Goal: Find contact information: Find contact information

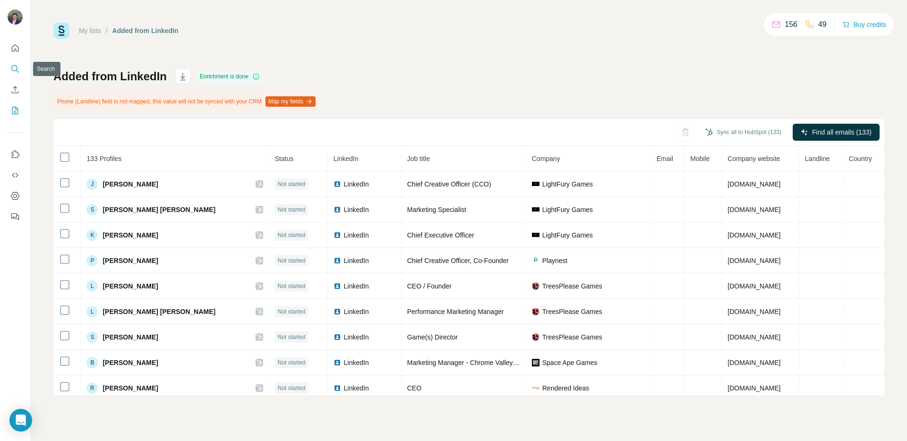
click at [18, 66] on icon "Search" at bounding box center [14, 68] width 9 height 9
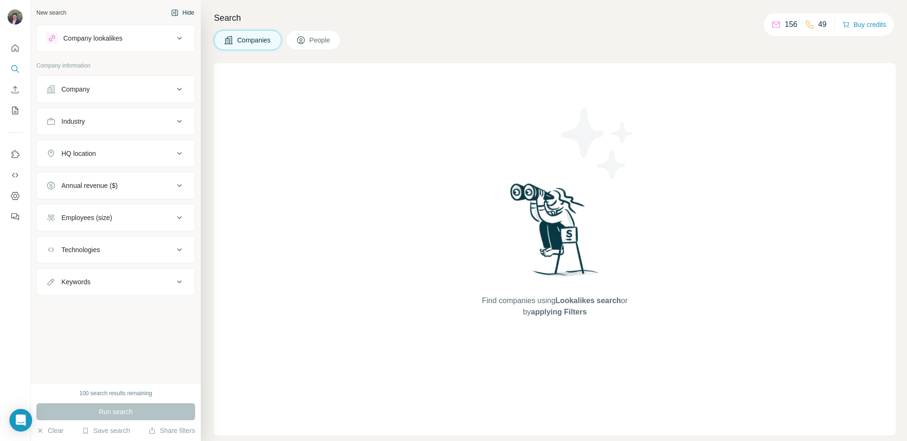
click at [183, 12] on button "Hide" at bounding box center [182, 13] width 36 height 14
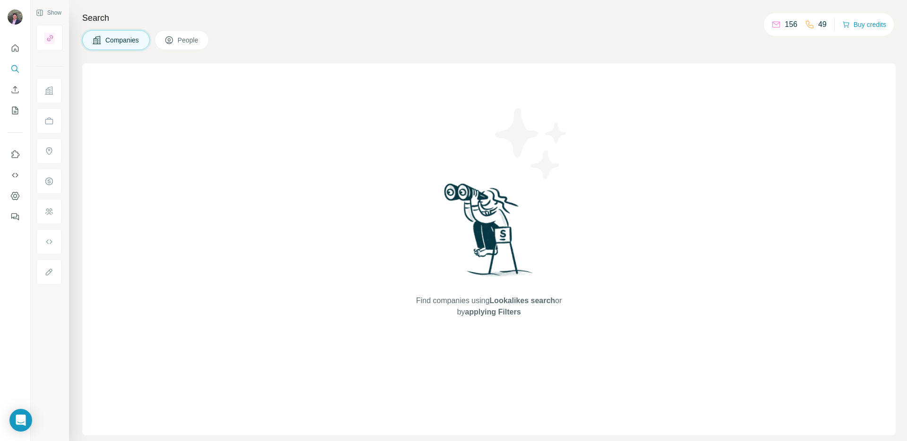
click at [174, 33] on button "People" at bounding box center [181, 40] width 55 height 20
click at [15, 51] on icon "Quick start" at bounding box center [14, 47] width 9 height 9
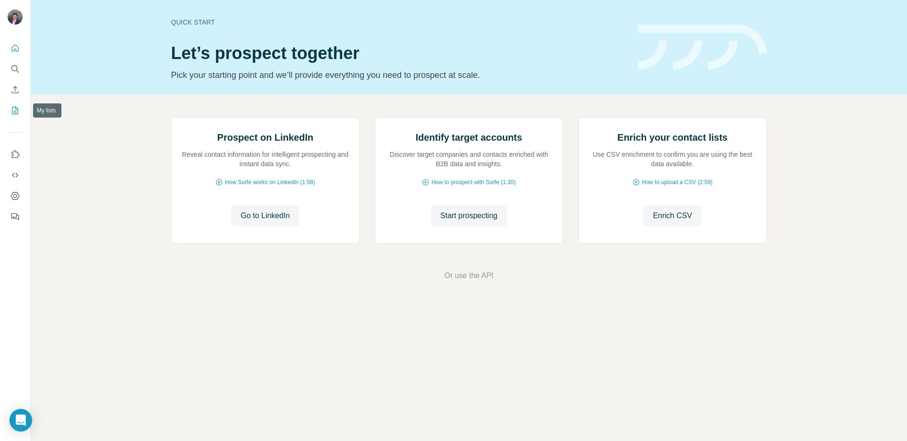
drag, startPoint x: 15, startPoint y: 97, endPoint x: 16, endPoint y: 113, distance: 16.1
click at [16, 113] on nav at bounding box center [15, 79] width 15 height 79
click at [16, 113] on icon "My lists" at bounding box center [14, 110] width 9 height 9
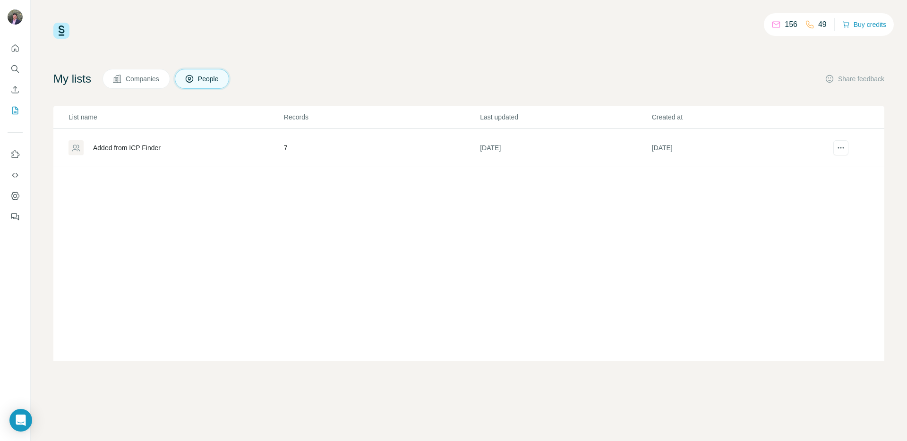
click at [155, 84] on button "Companies" at bounding box center [136, 79] width 68 height 20
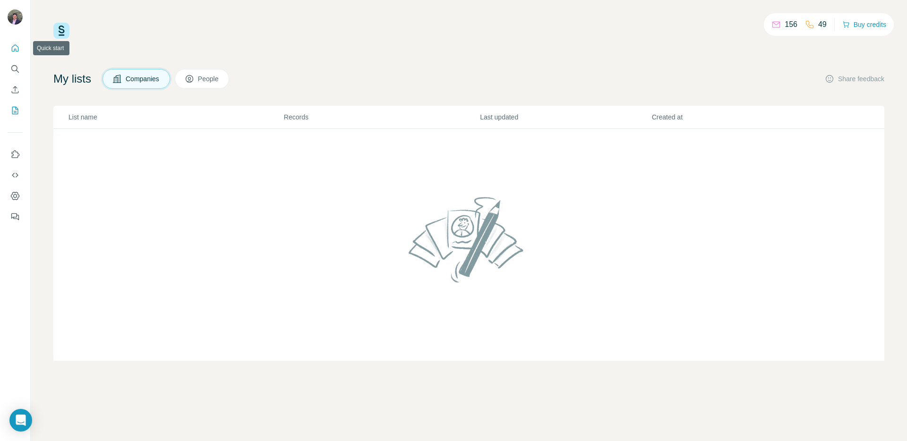
click at [14, 53] on button "Quick start" at bounding box center [15, 48] width 15 height 17
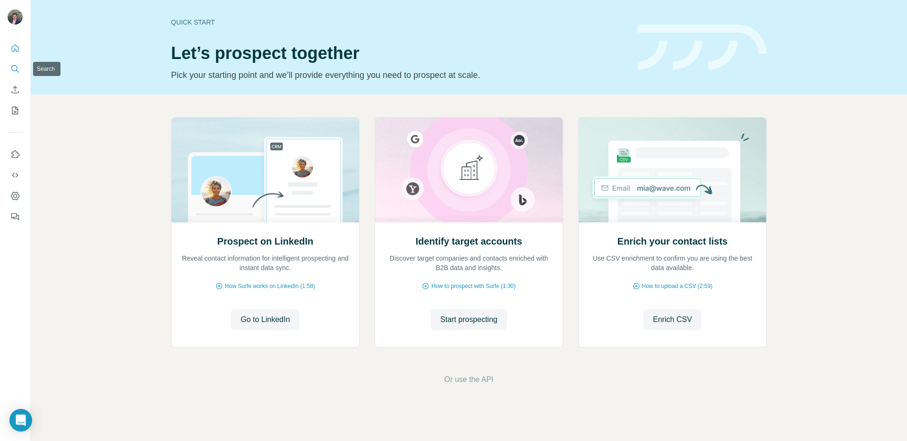
click at [19, 72] on icon "Search" at bounding box center [14, 68] width 9 height 9
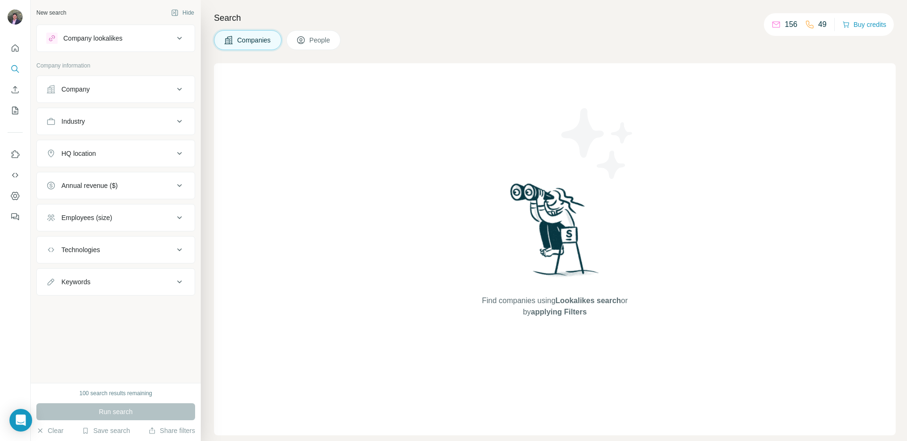
click at [102, 92] on div "Company" at bounding box center [110, 89] width 128 height 9
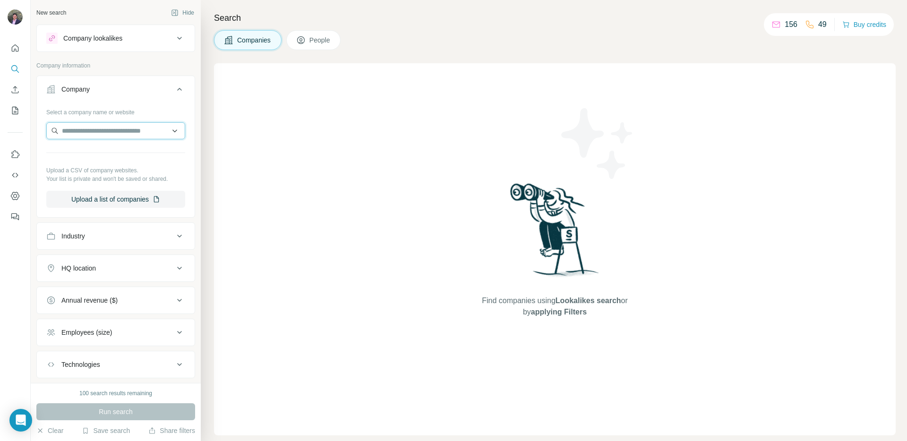
click at [100, 130] on input "text" at bounding box center [115, 130] width 139 height 17
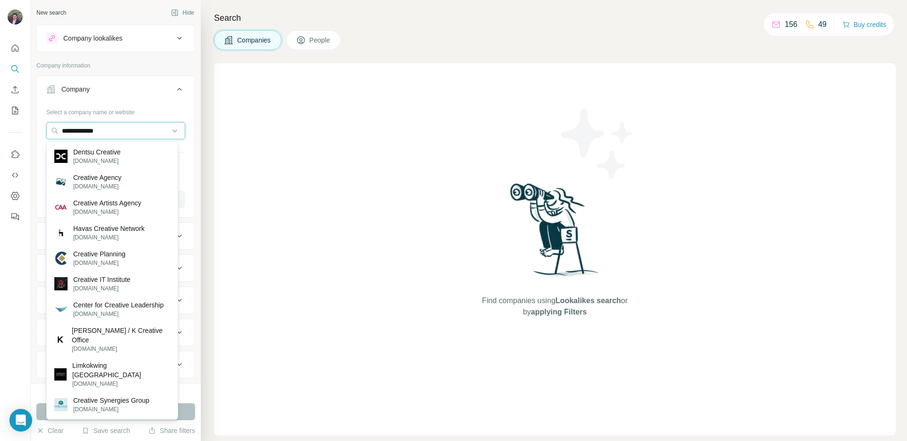
type input "**********"
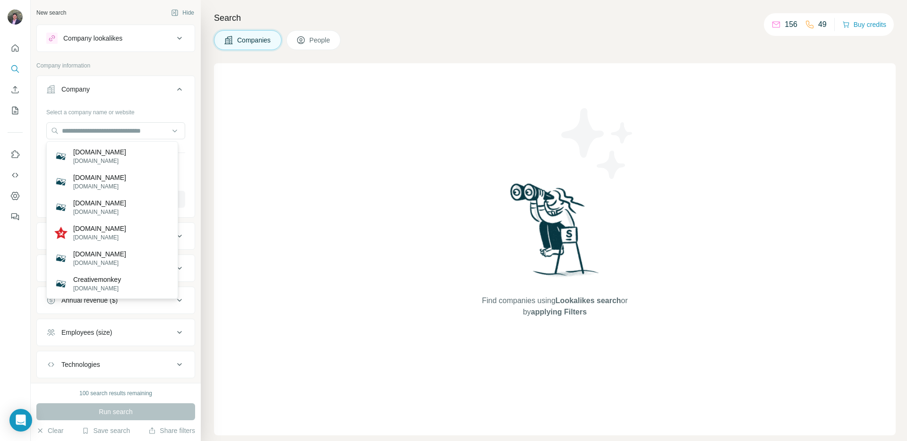
click at [308, 165] on div "Find companies using Lookalikes search or by applying Filters" at bounding box center [554, 249] width 681 height 372
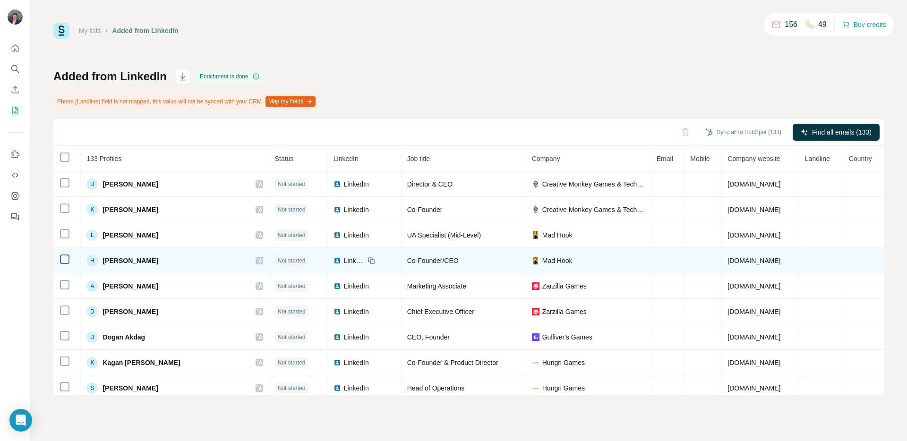
scroll to position [273, 0]
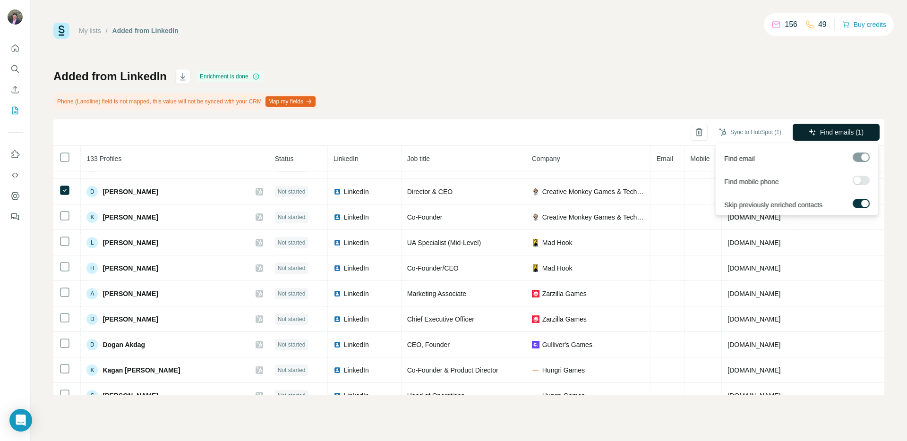
click at [815, 133] on button "Find emails (1)" at bounding box center [835, 132] width 87 height 17
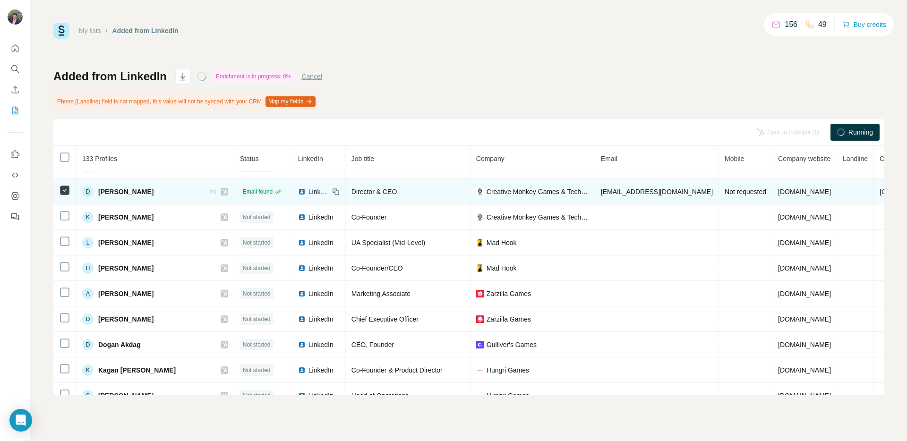
click at [611, 188] on span "[EMAIL_ADDRESS][DOMAIN_NAME]" at bounding box center [657, 192] width 112 height 8
click at [610, 191] on span "[EMAIL_ADDRESS][DOMAIN_NAME]" at bounding box center [657, 192] width 112 height 8
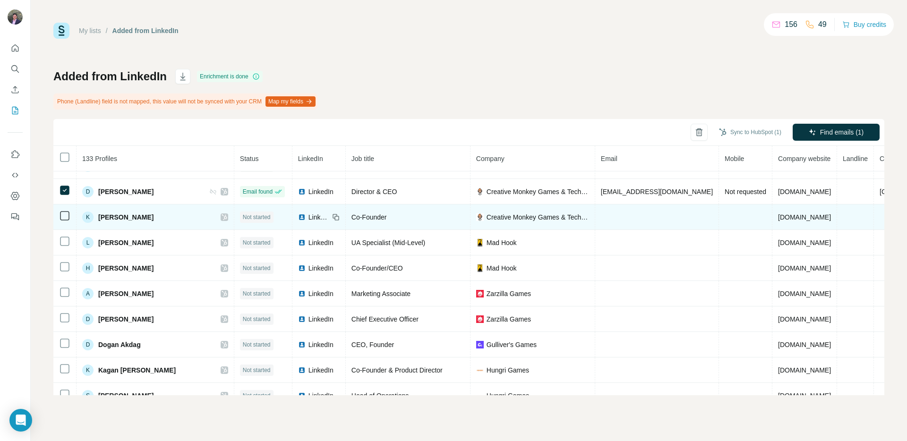
click at [613, 217] on td at bounding box center [657, 217] width 124 height 26
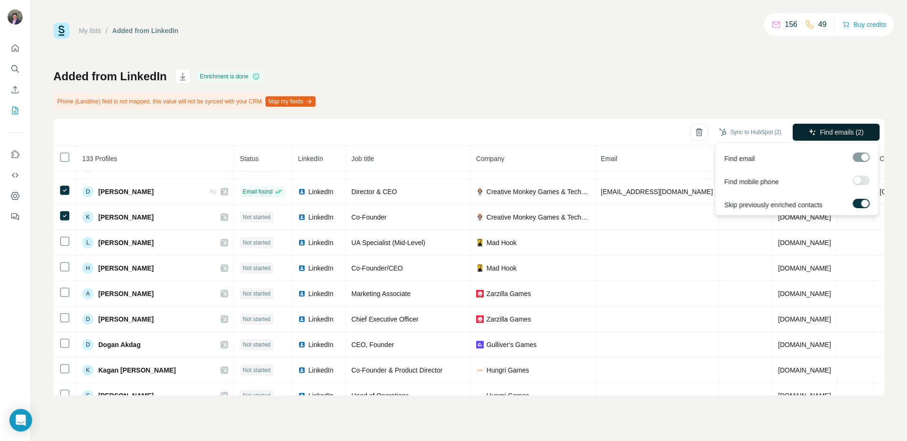
click at [813, 131] on icon "button" at bounding box center [812, 132] width 6 height 6
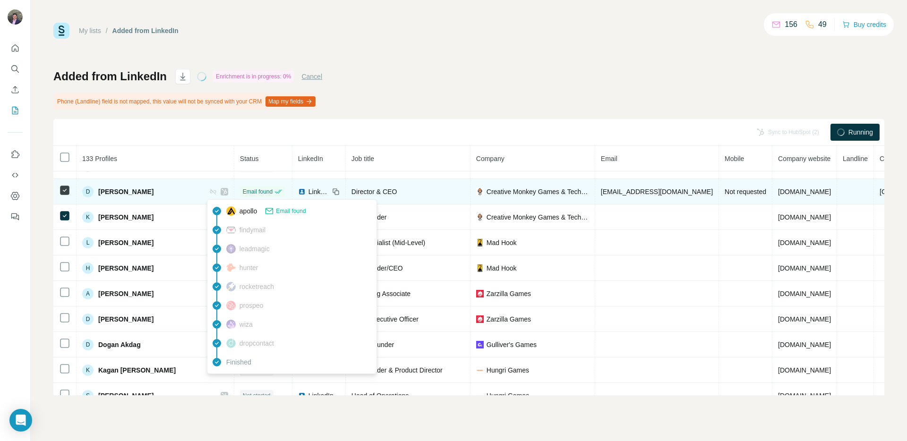
click at [243, 193] on span "Email found" at bounding box center [258, 191] width 30 height 9
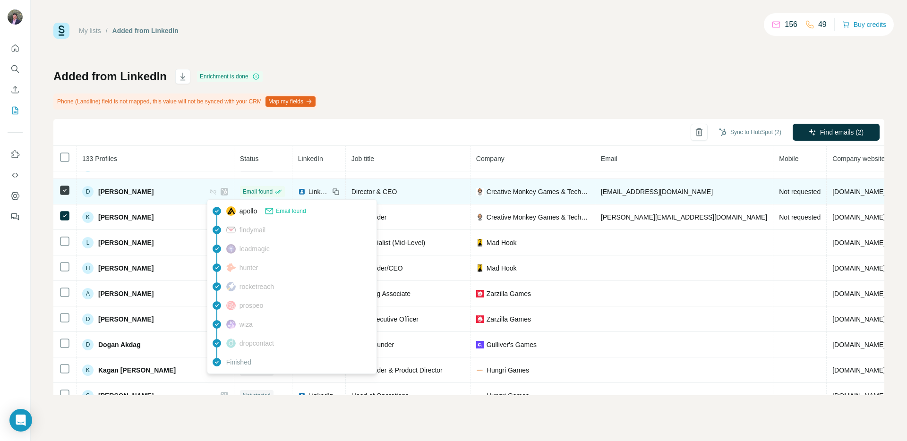
click at [623, 195] on td "[EMAIL_ADDRESS][DOMAIN_NAME]" at bounding box center [684, 192] width 178 height 26
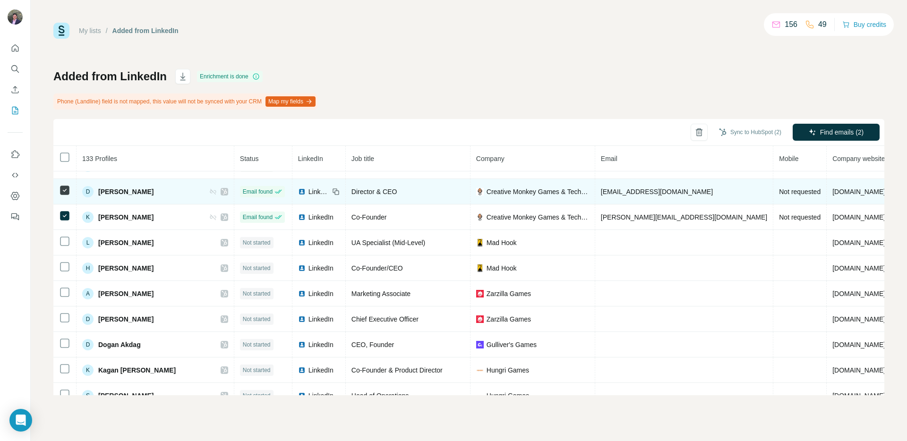
click at [621, 191] on span "[EMAIL_ADDRESS][DOMAIN_NAME]" at bounding box center [657, 192] width 112 height 8
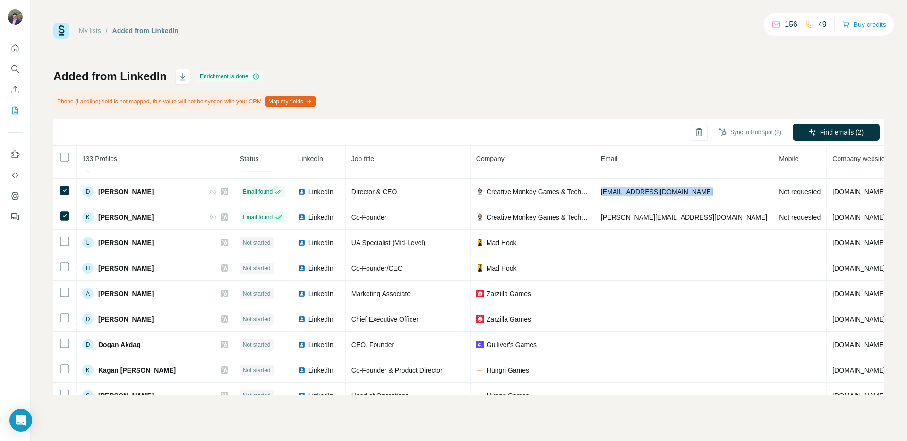
copy span "[EMAIL_ADDRESS][DOMAIN_NAME]"
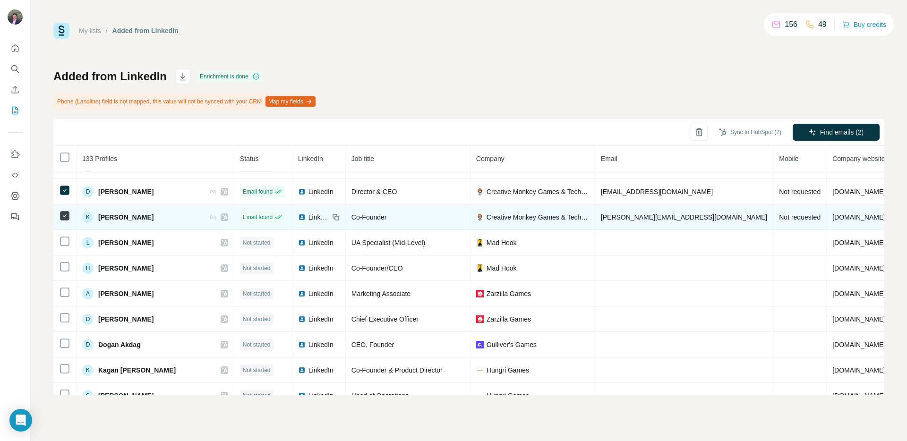
click at [615, 221] on td "[PERSON_NAME][EMAIL_ADDRESS][DOMAIN_NAME]" at bounding box center [684, 217] width 178 height 26
click at [615, 219] on span "[PERSON_NAME][EMAIL_ADDRESS][DOMAIN_NAME]" at bounding box center [684, 217] width 166 height 8
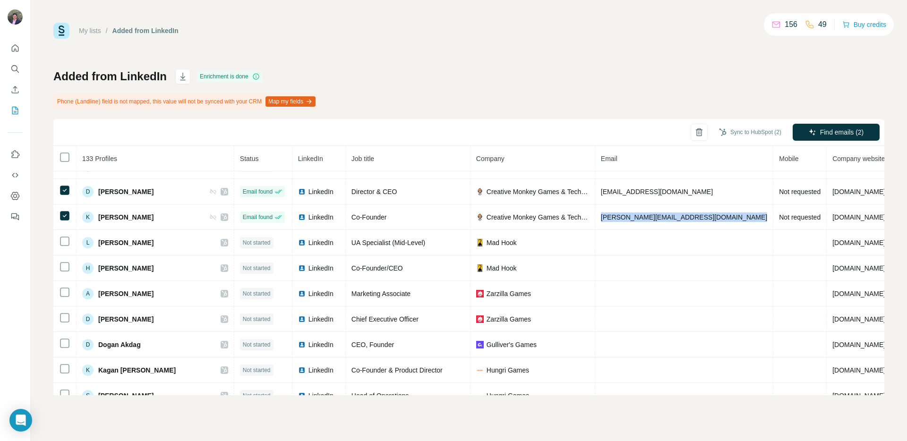
copy span "[PERSON_NAME][EMAIL_ADDRESS][DOMAIN_NAME]"
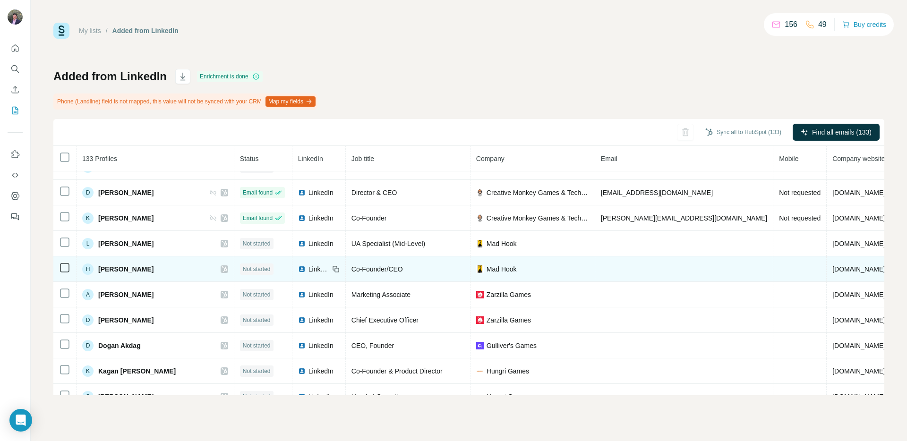
scroll to position [286, 0]
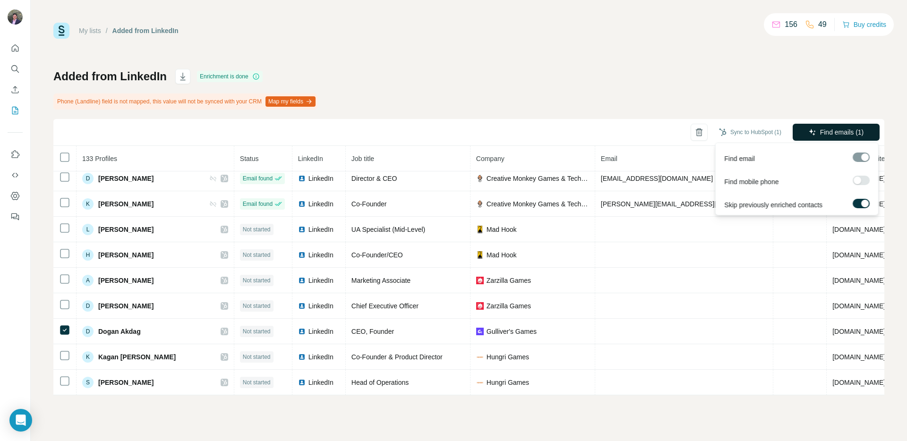
click at [820, 136] on span "Find emails (1)" at bounding box center [842, 132] width 44 height 9
click at [820, 138] on button "Find emails (2)" at bounding box center [835, 132] width 87 height 17
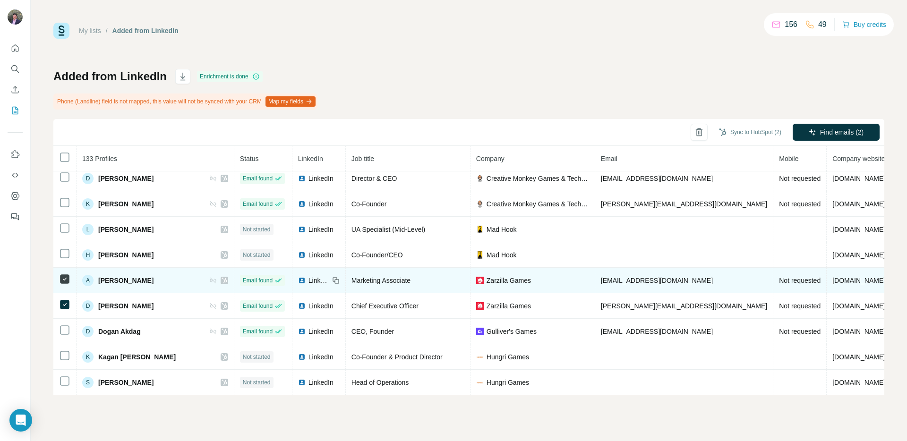
click at [638, 283] on span "antonella.b@zarzilla.com" at bounding box center [657, 281] width 112 height 8
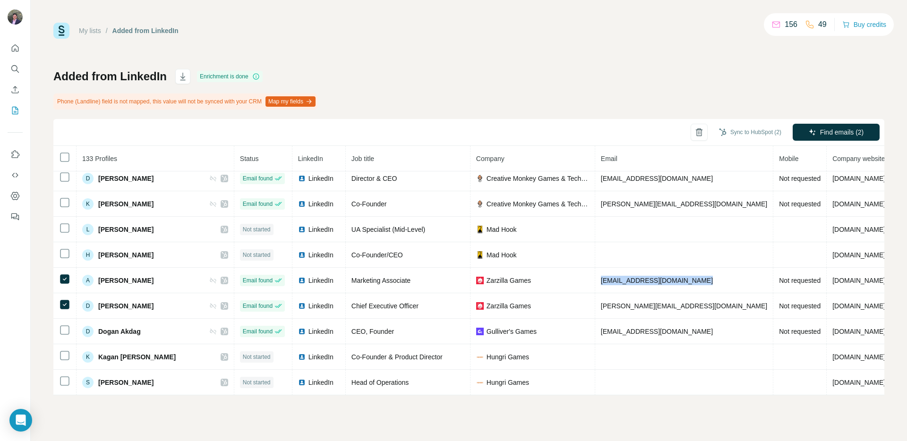
copy span "antonella.b@zarzilla.com"
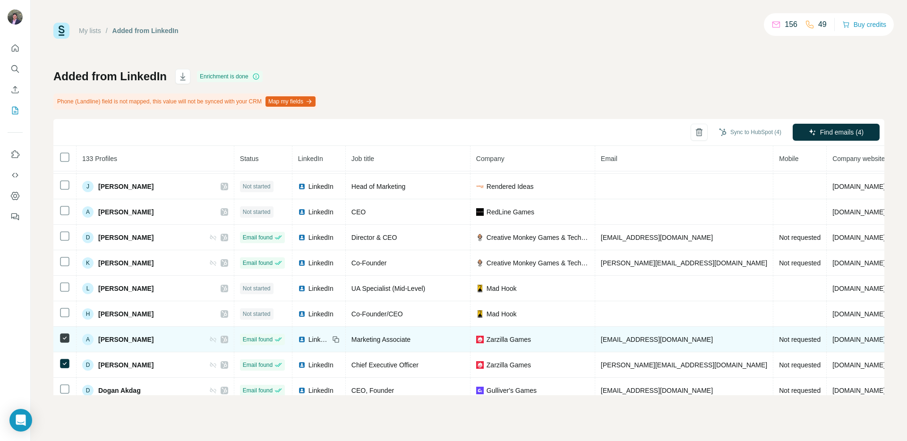
scroll to position [229, 0]
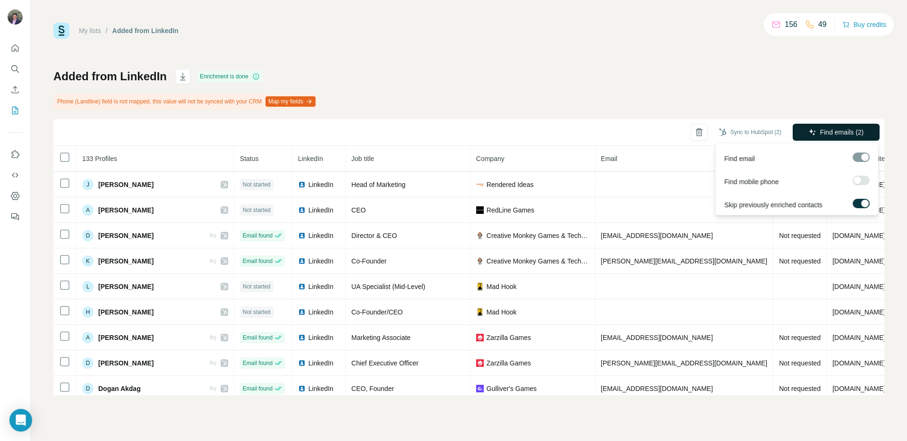
click at [820, 135] on span "Find emails (2)" at bounding box center [842, 132] width 44 height 9
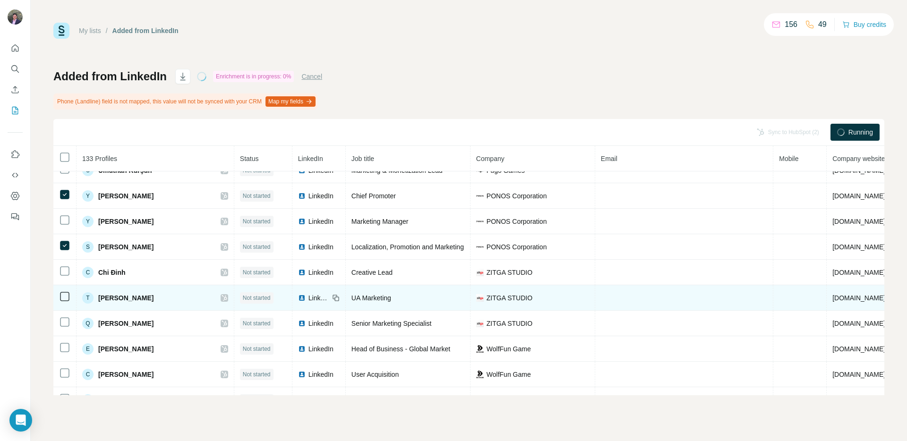
scroll to position [619, 0]
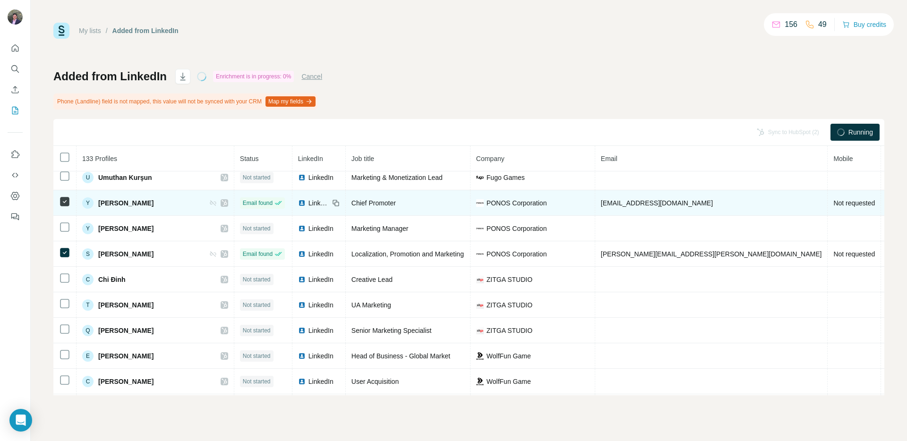
click at [618, 204] on span "[EMAIL_ADDRESS][DOMAIN_NAME]" at bounding box center [657, 203] width 112 height 8
click at [618, 204] on span "nozawa@ponos.co.jp" at bounding box center [657, 203] width 112 height 8
click at [617, 204] on span "nozawa@ponos.co.jp" at bounding box center [657, 203] width 112 height 8
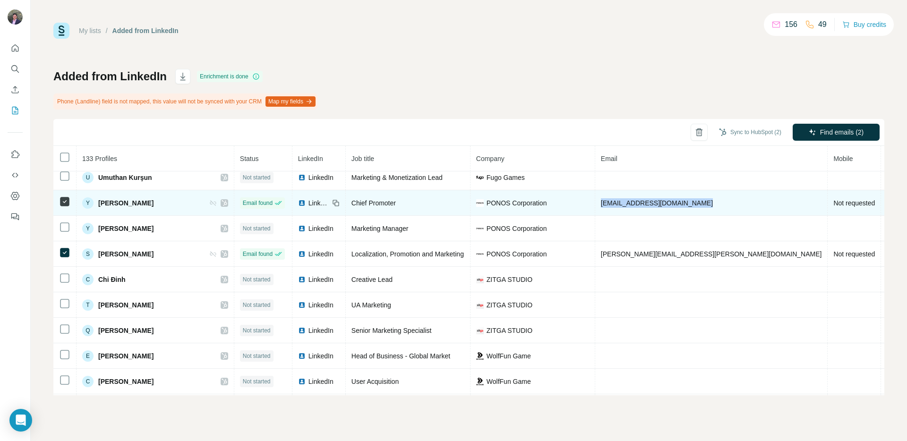
copy span "nozawa@ponos.co.jp"
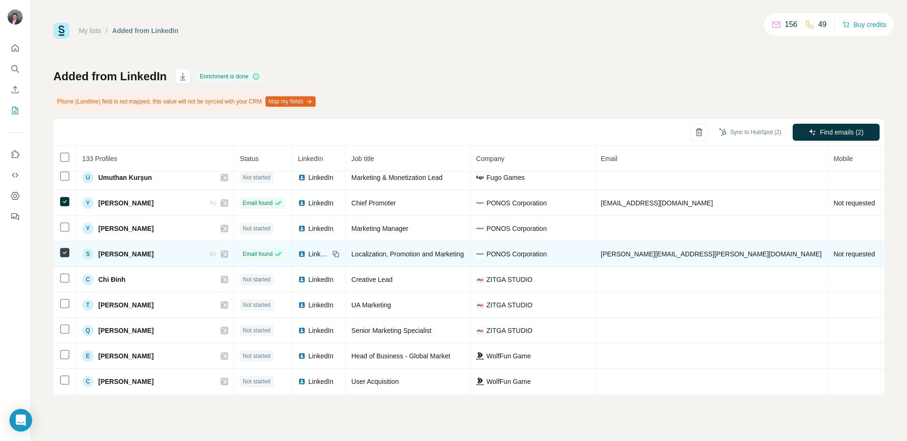
click at [621, 250] on span "koble.sean@ponos.co.jp" at bounding box center [711, 254] width 221 height 8
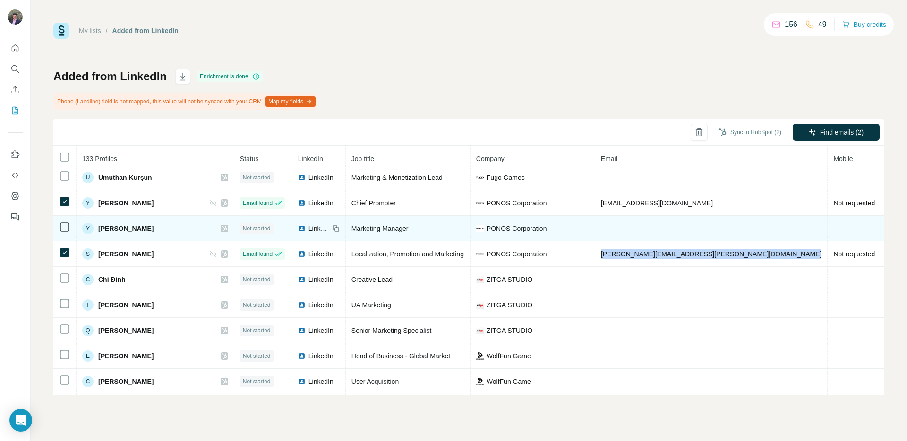
copy span "koble.sean@ponos.co.jp"
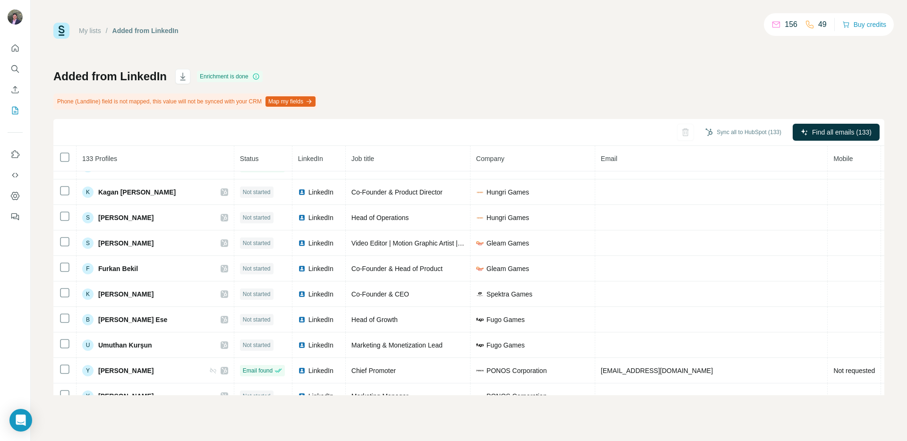
scroll to position [710, 0]
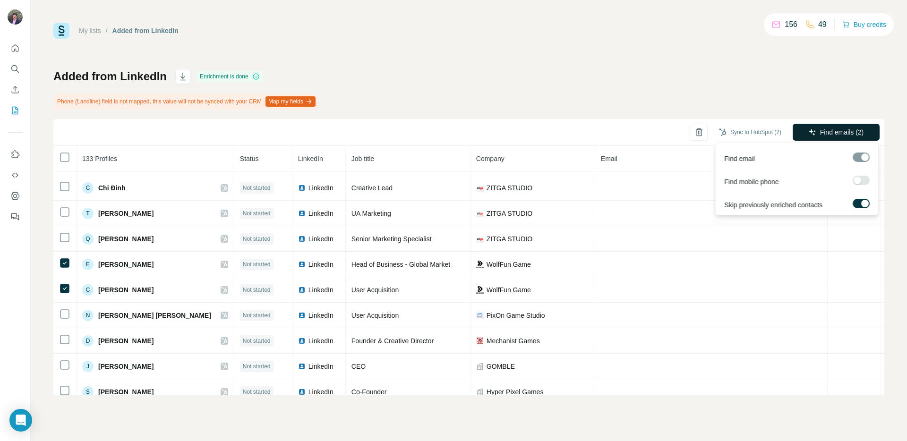
click at [820, 131] on span "Find emails (2)" at bounding box center [842, 132] width 44 height 9
click at [808, 129] on icon "button" at bounding box center [812, 132] width 8 height 8
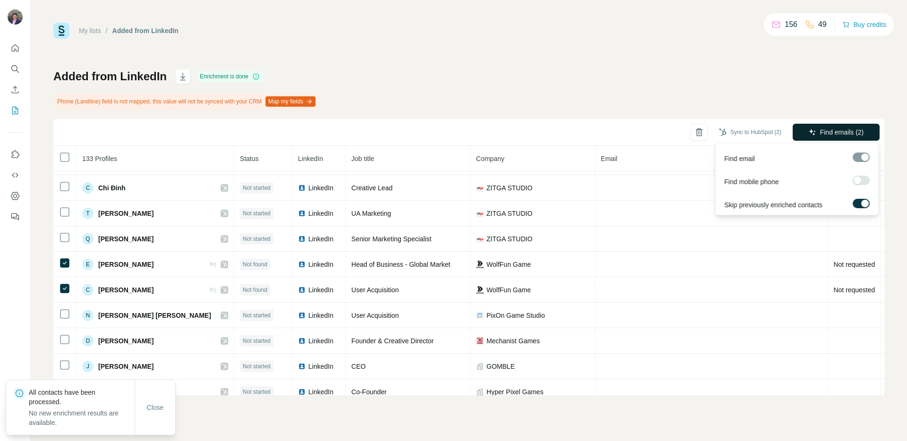
click at [808, 129] on icon "button" at bounding box center [812, 132] width 8 height 8
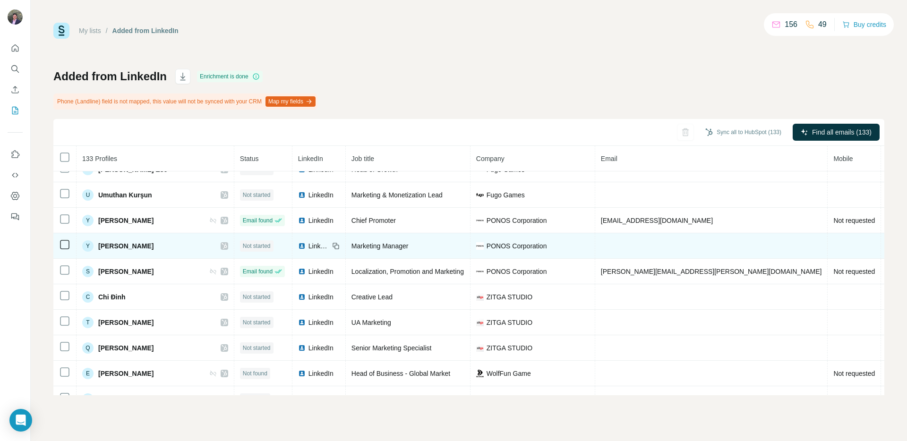
scroll to position [761, 0]
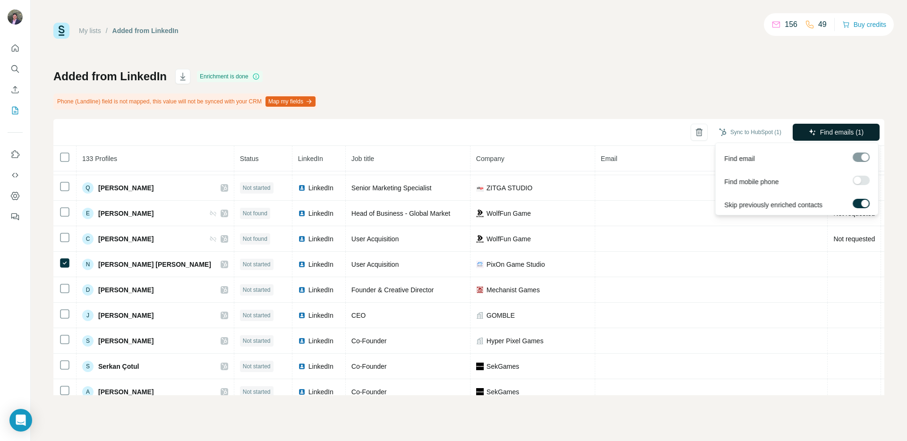
click at [847, 136] on span "Find emails (1)" at bounding box center [842, 132] width 44 height 9
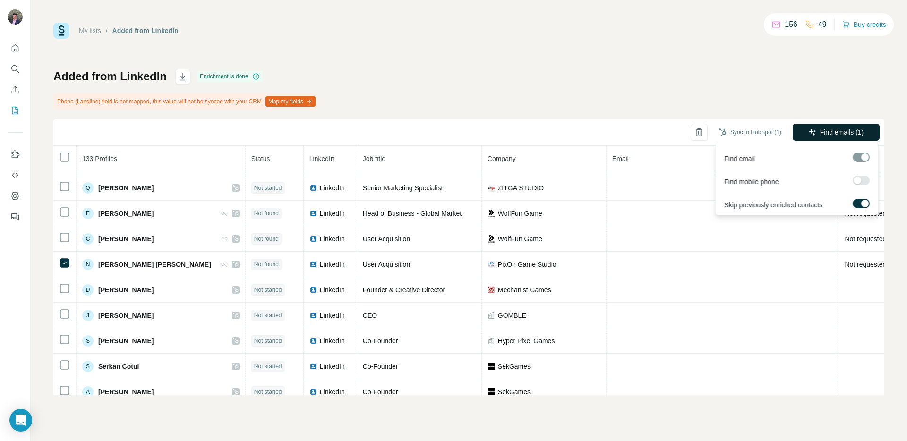
click at [847, 136] on span "Find emails (1)" at bounding box center [842, 132] width 44 height 9
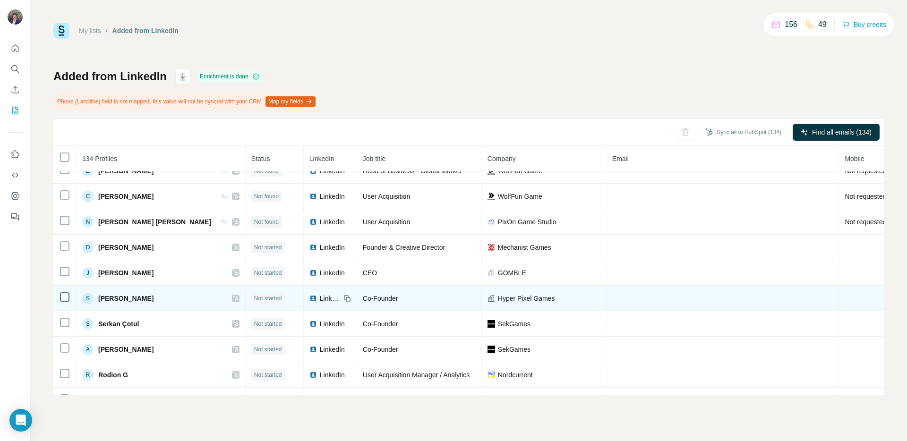
scroll to position [833, 0]
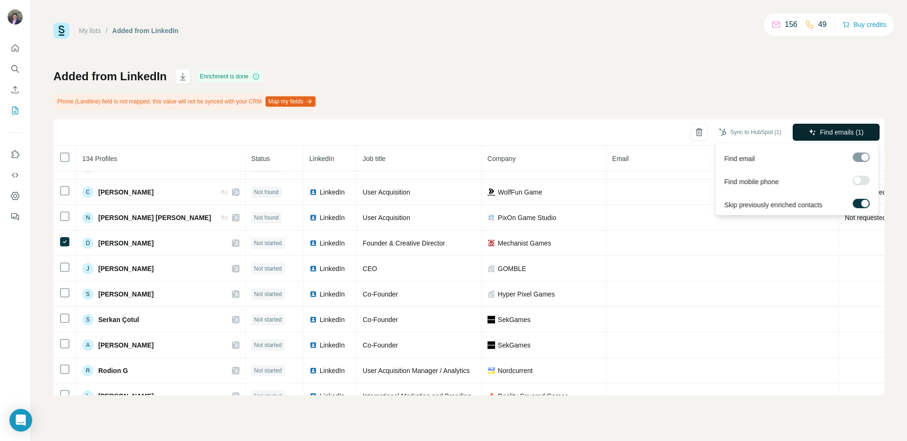
click at [831, 134] on span "Find emails (1)" at bounding box center [842, 132] width 44 height 9
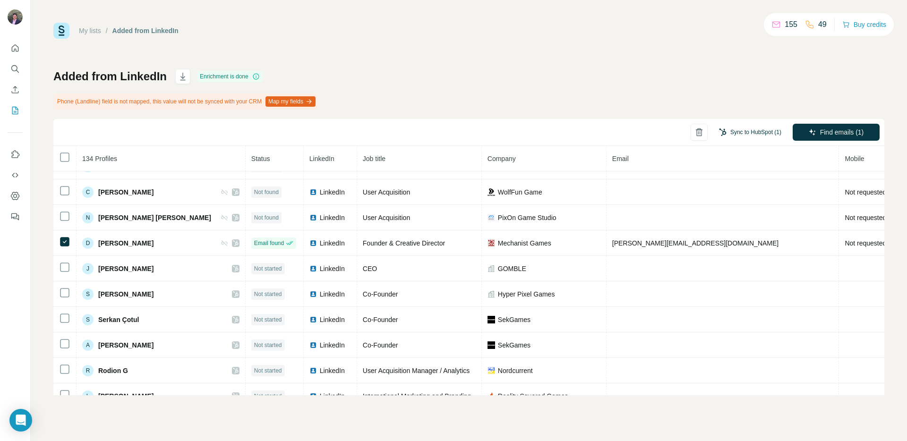
click at [764, 131] on button "Sync to HubSpot (1)" at bounding box center [750, 132] width 76 height 14
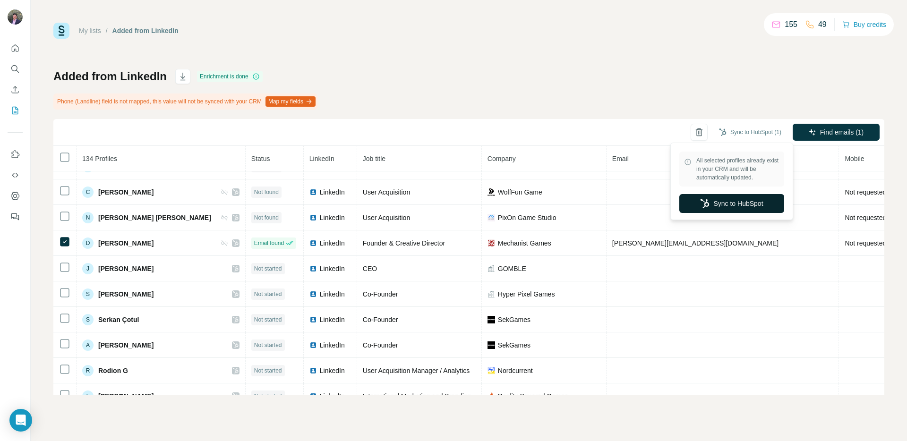
click at [730, 201] on button "Sync to HubSpot" at bounding box center [731, 203] width 105 height 19
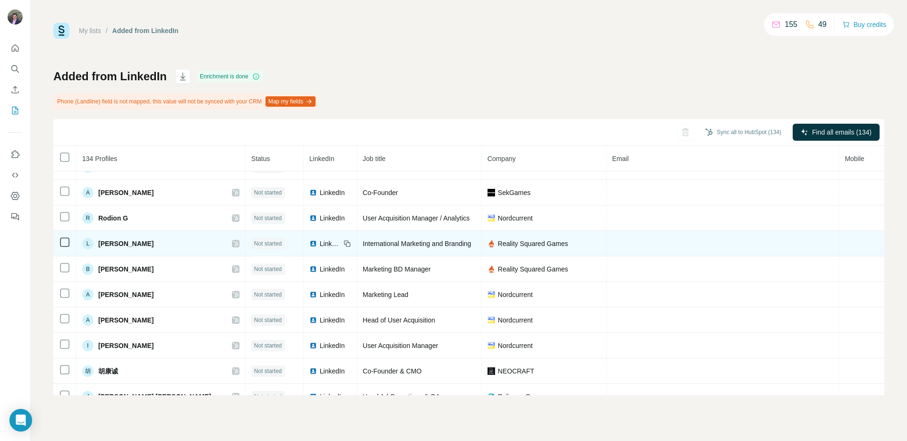
scroll to position [985, 0]
click at [66, 249] on td at bounding box center [64, 245] width 23 height 26
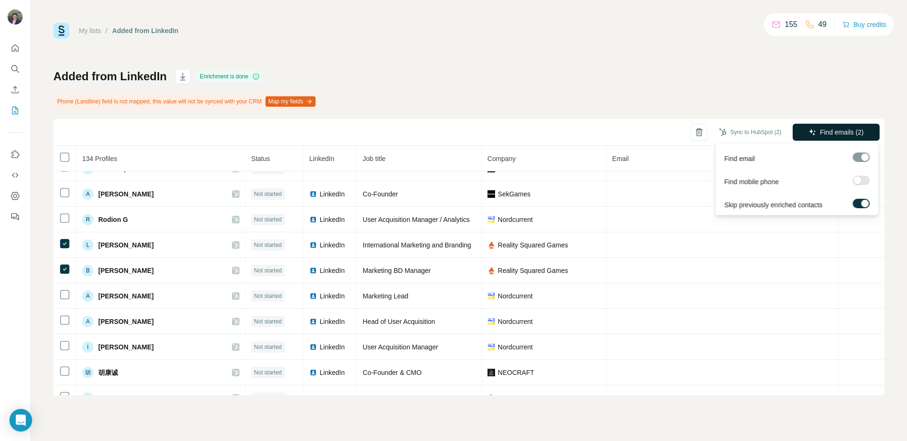
click at [837, 136] on span "Find emails (2)" at bounding box center [842, 132] width 44 height 9
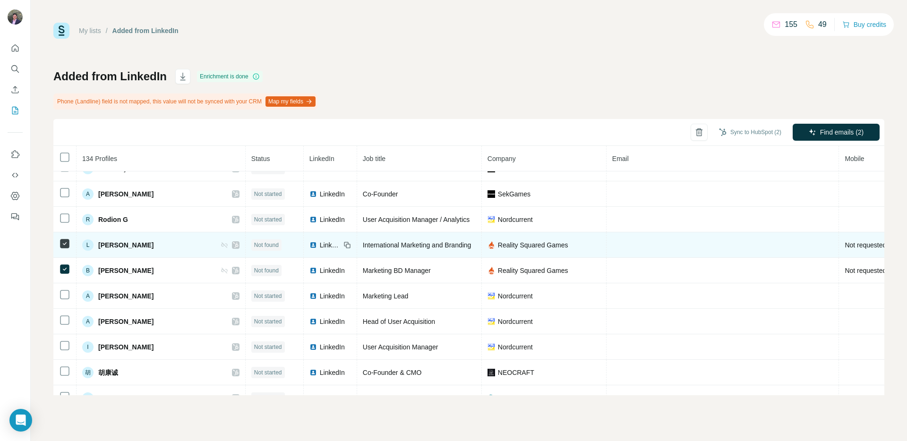
click at [320, 243] on span "LinkedIn" at bounding box center [330, 244] width 21 height 9
